Goal: Task Accomplishment & Management: Manage account settings

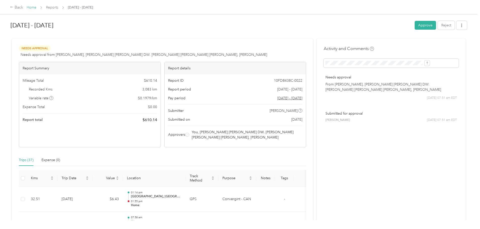
click at [36, 6] on link "Home" at bounding box center [32, 7] width 10 height 4
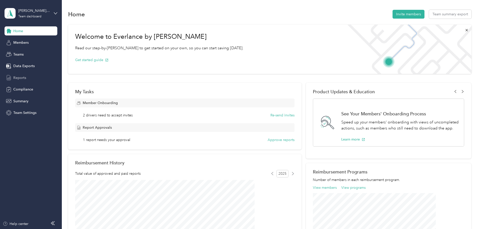
click at [27, 81] on div "Reports" at bounding box center [31, 77] width 53 height 9
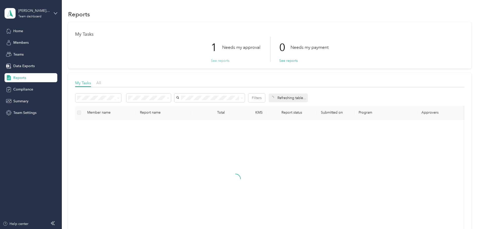
click at [218, 59] on button "See reports" at bounding box center [220, 60] width 19 height 5
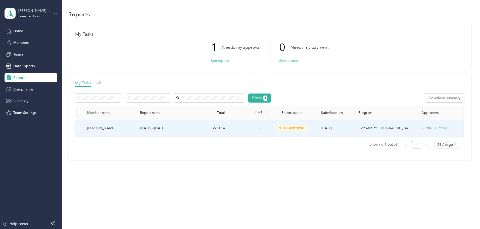
click at [136, 135] on td "[PERSON_NAME]" at bounding box center [109, 128] width 53 height 17
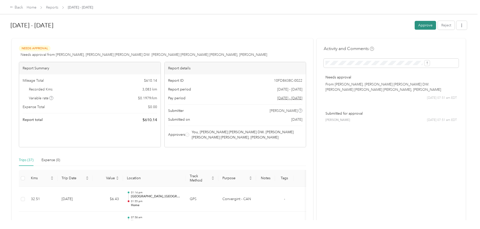
click at [415, 27] on button "Approve" at bounding box center [425, 25] width 21 height 9
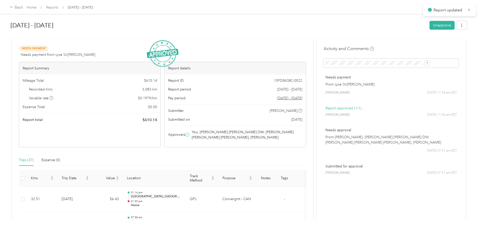
drag, startPoint x: 469, startPoint y: 8, endPoint x: 438, endPoint y: 16, distance: 31.8
click at [469, 9] on icon at bounding box center [470, 10] width 4 height 5
click at [58, 9] on link "Reports" at bounding box center [52, 7] width 12 height 4
